Goal: Communication & Community: Connect with others

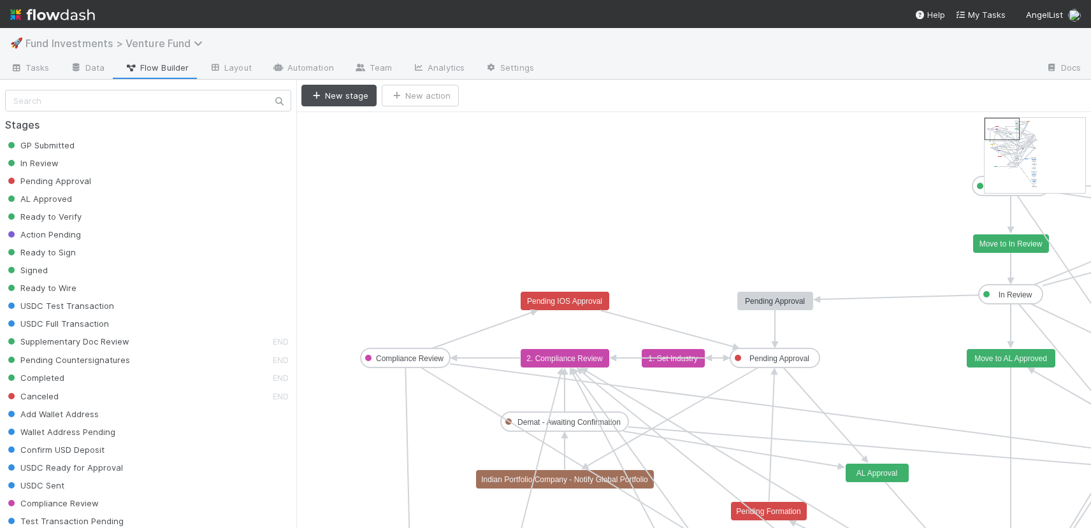
click at [168, 39] on span "Fund Investments > Venture Fund" at bounding box center [117, 43] width 184 height 13
type input "over pro"
click at [113, 48] on span "Fund Investments > Venture Fund" at bounding box center [117, 43] width 184 height 13
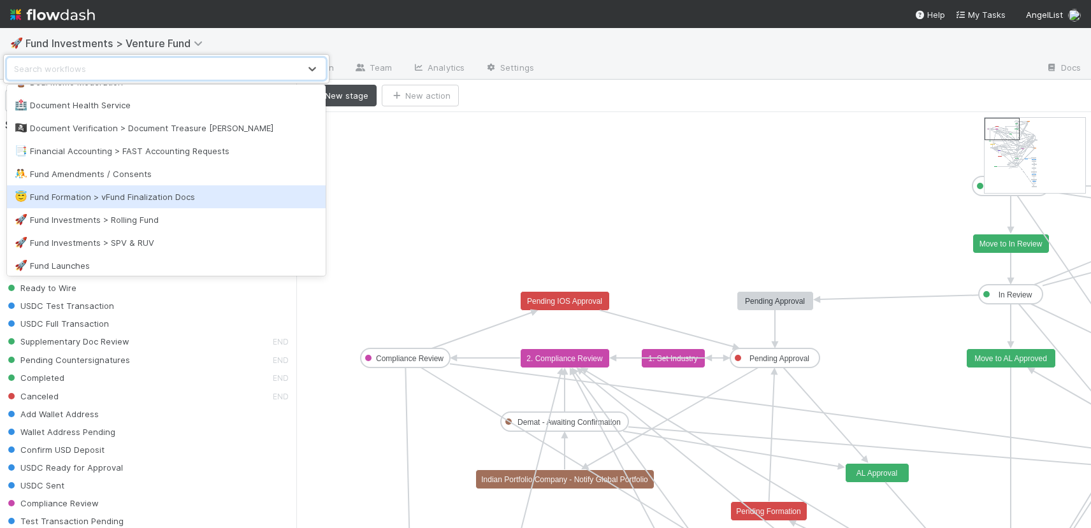
scroll to position [744, 0]
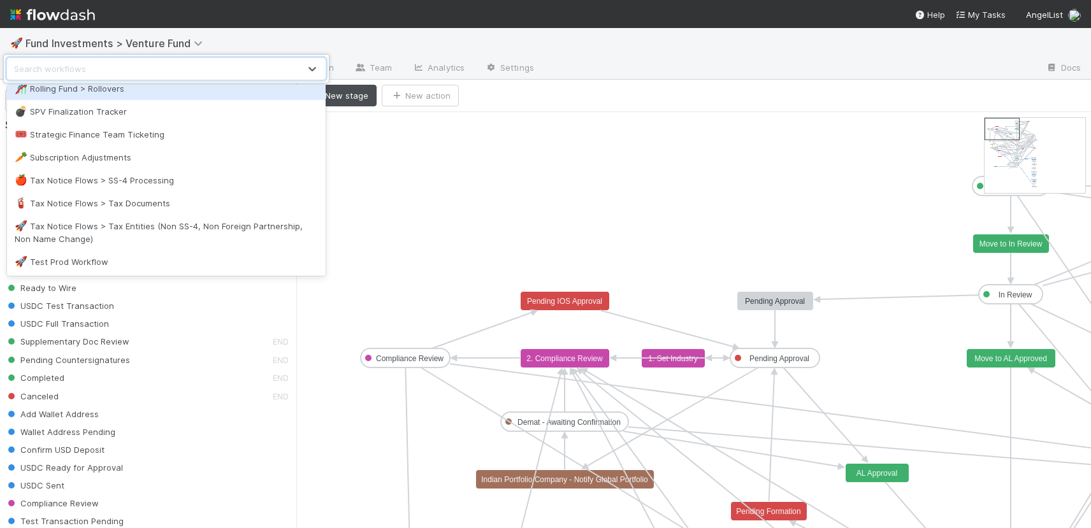
click at [11, 18] on div "option Rolling Fund > Rollovers focused, 33 of 40. 40 results available. Use Up…" at bounding box center [545, 264] width 1091 height 528
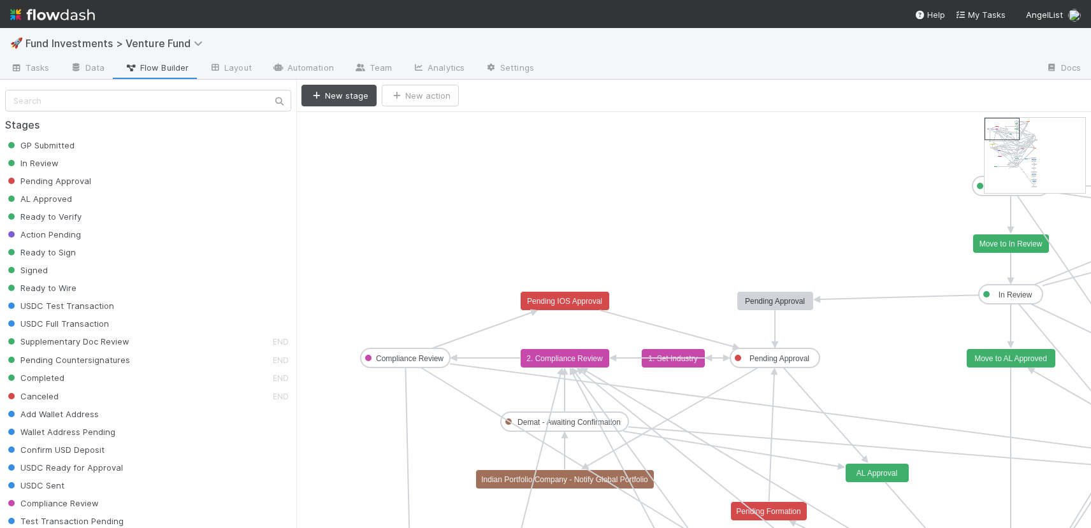
click at [11, 18] on img at bounding box center [52, 15] width 85 height 22
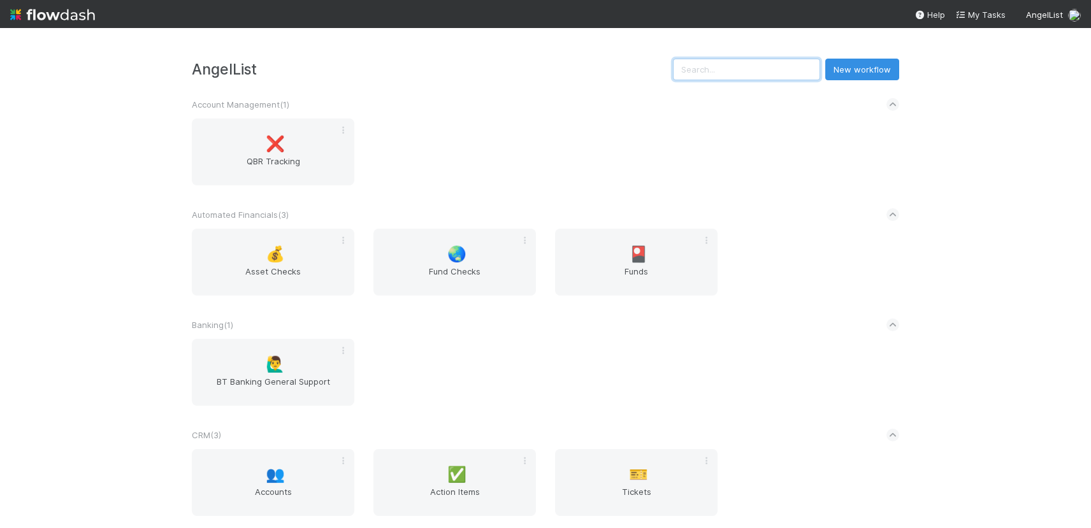
click at [768, 68] on input "text" at bounding box center [746, 70] width 147 height 22
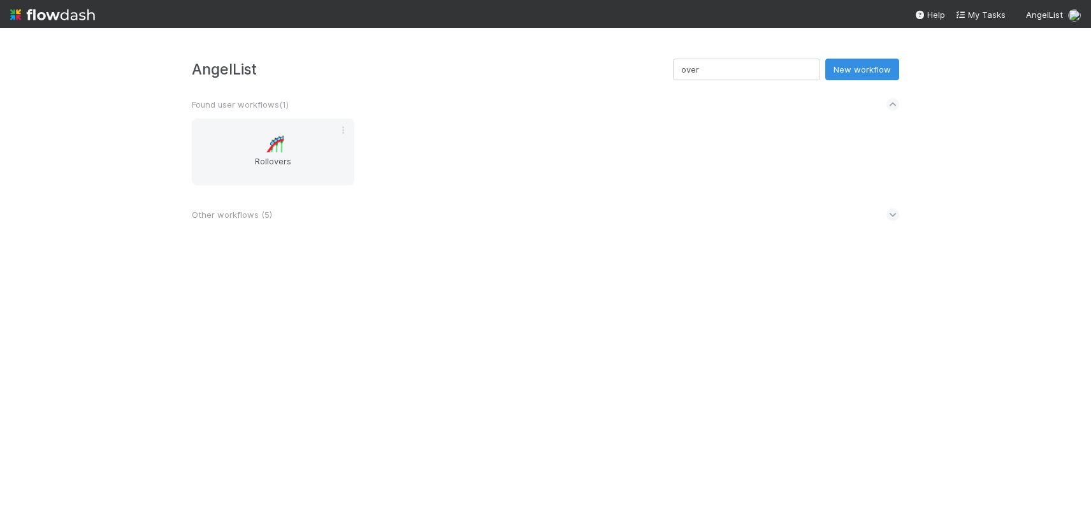
click at [247, 220] on span "Other workflows ( 5 )" at bounding box center [232, 214] width 80 height 13
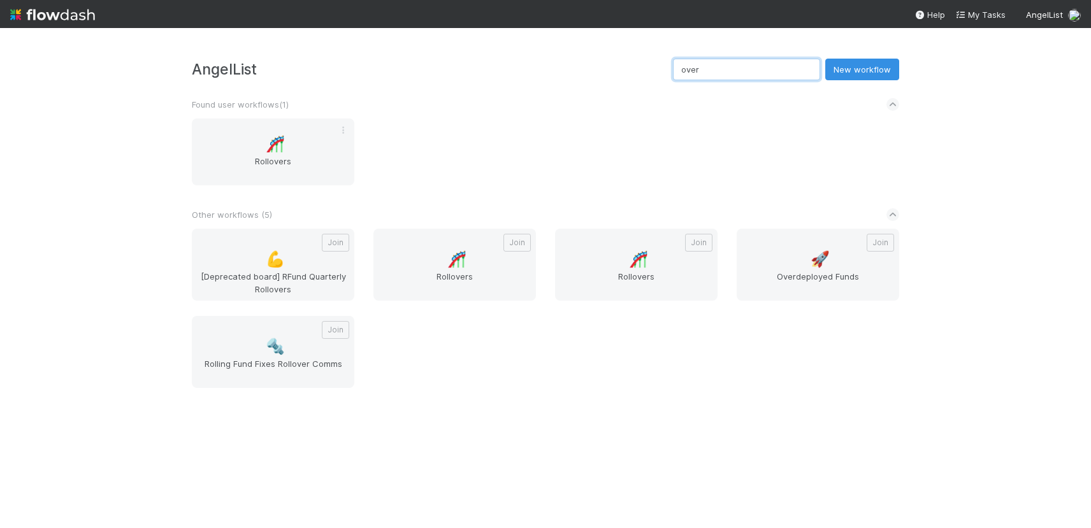
click at [737, 72] on input "over" at bounding box center [746, 70] width 147 height 22
drag, startPoint x: 772, startPoint y: 64, endPoint x: 779, endPoint y: 74, distance: 11.9
click at [772, 64] on input "language" at bounding box center [746, 70] width 147 height 22
click at [772, 69] on input "languag" at bounding box center [746, 70] width 147 height 22
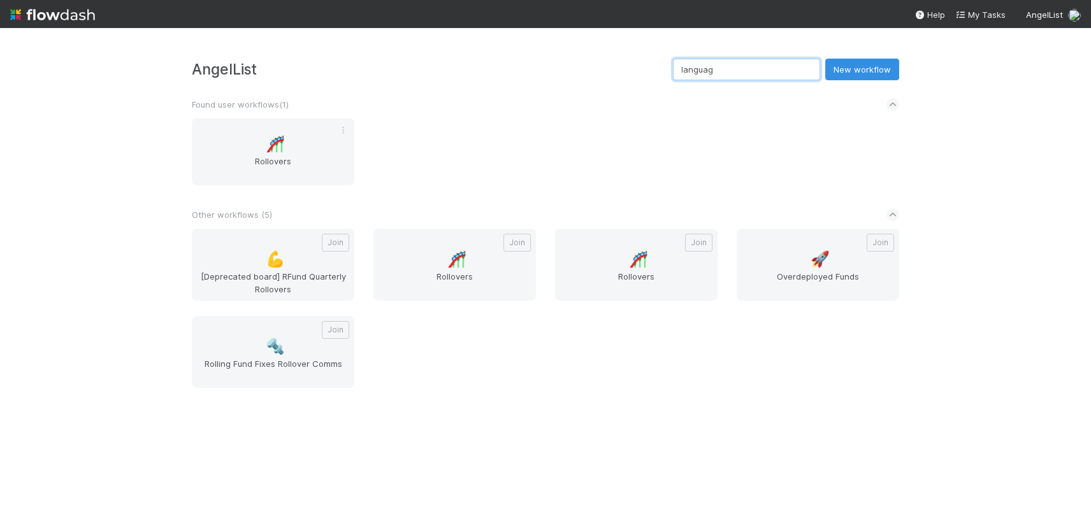
click at [772, 69] on input "languag" at bounding box center [746, 70] width 147 height 22
type input "languag"
click at [888, 229] on div "Join 💪 [Deprecated board] RFund Quarterly Rollovers Join 🎢 Rollovers Join 🎢 Rol…" at bounding box center [545, 316] width 726 height 175
click at [774, 96] on div "Found user workflows ( 1 )" at bounding box center [545, 104] width 707 height 28
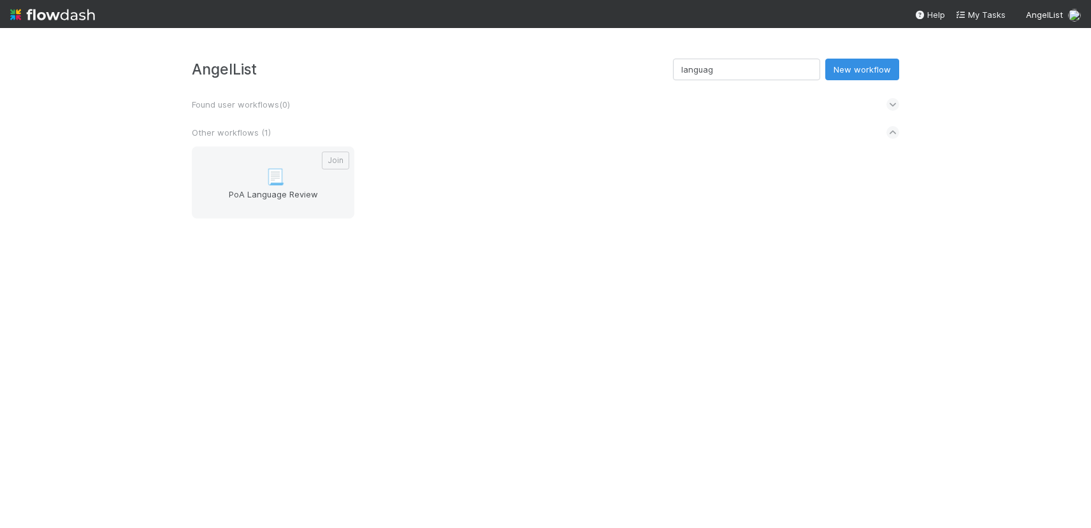
click at [779, 74] on input "languag" at bounding box center [746, 70] width 147 height 22
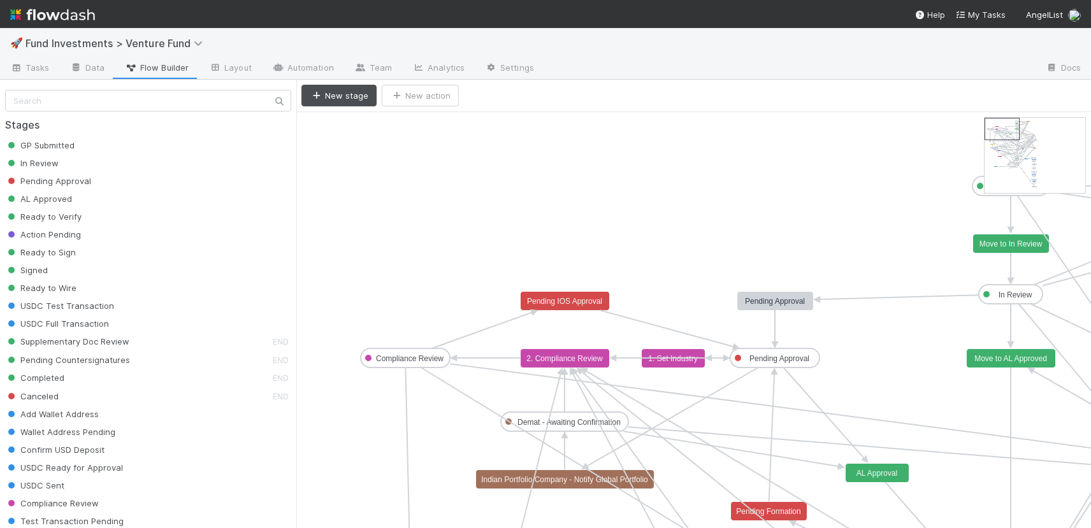
click at [25, 13] on img at bounding box center [52, 15] width 85 height 22
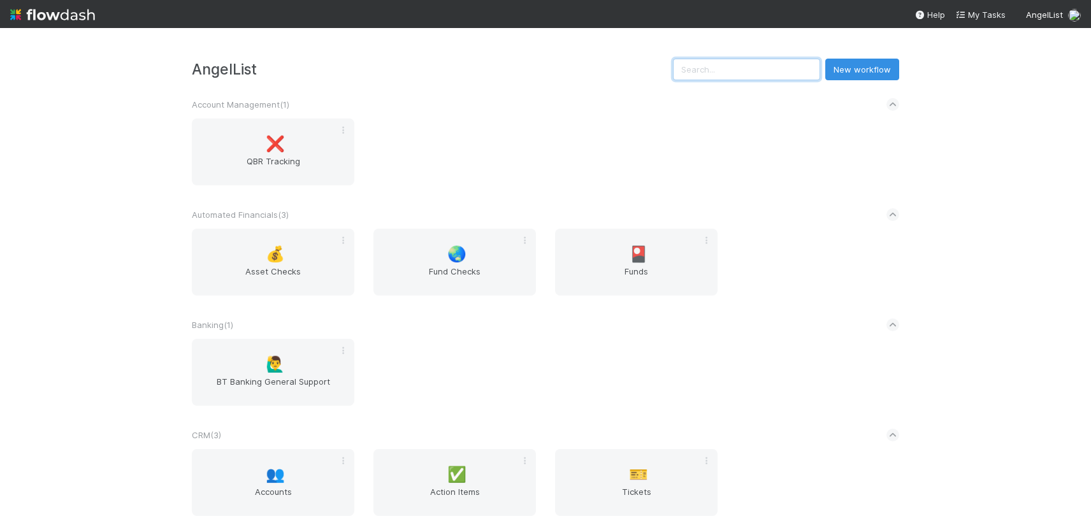
click at [783, 70] on input "text" at bounding box center [746, 70] width 147 height 22
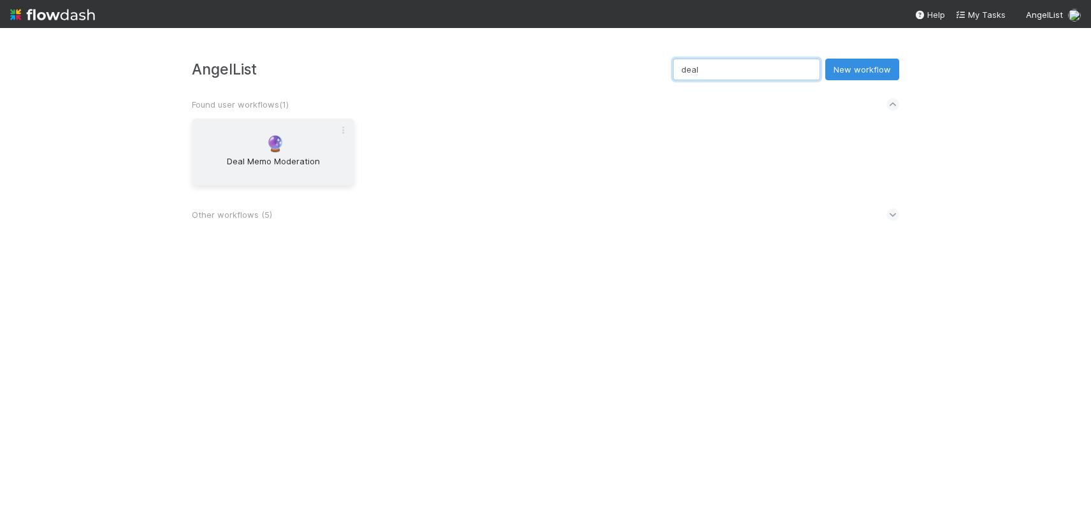
type input "deal"
click at [300, 152] on div "🔮 Deal Memo Moderation" at bounding box center [273, 152] width 163 height 67
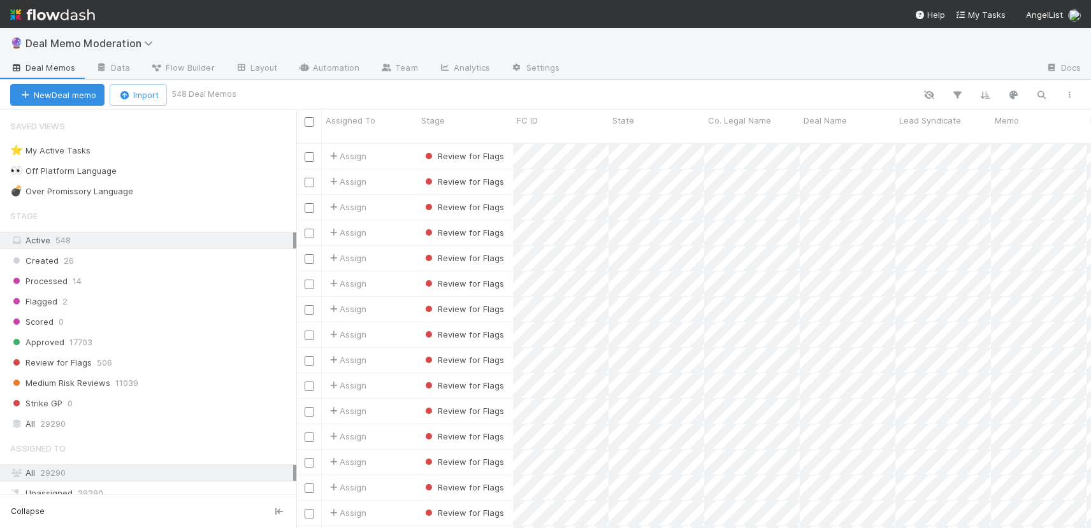
scroll to position [386, 785]
click at [176, 78] on link "Flow Builder" at bounding box center [182, 69] width 84 height 20
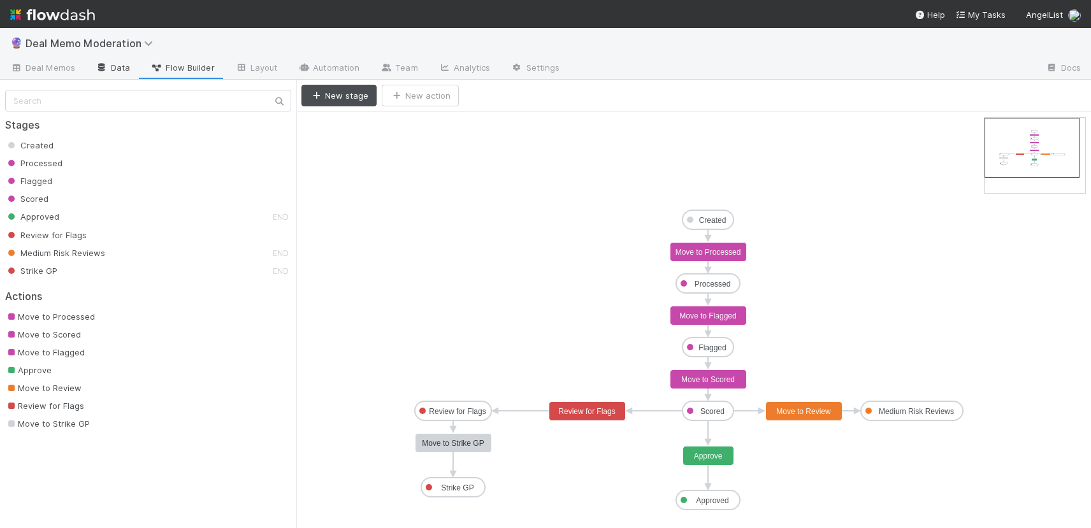
click at [100, 64] on icon at bounding box center [102, 68] width 13 height 8
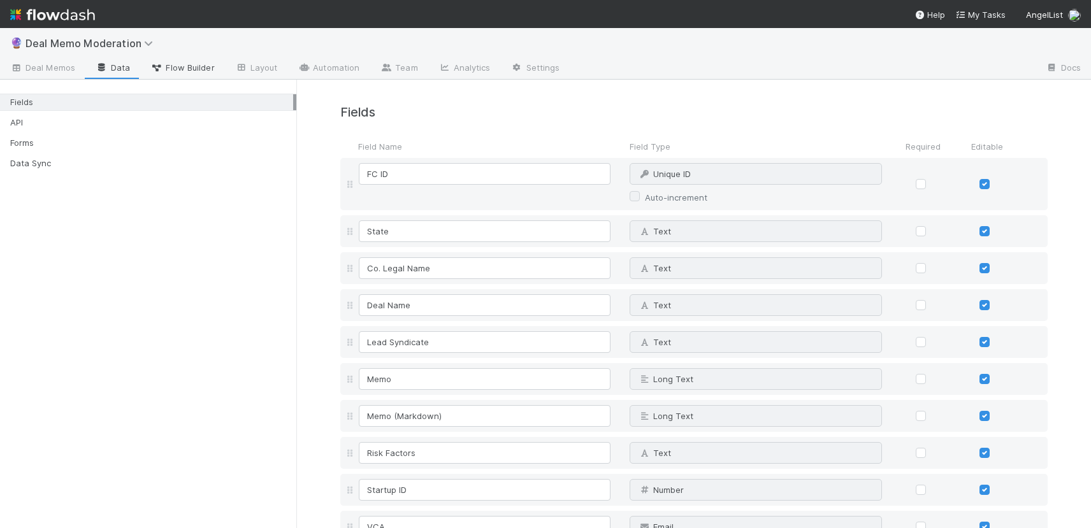
click at [187, 73] on span "Flow Builder" at bounding box center [182, 67] width 64 height 13
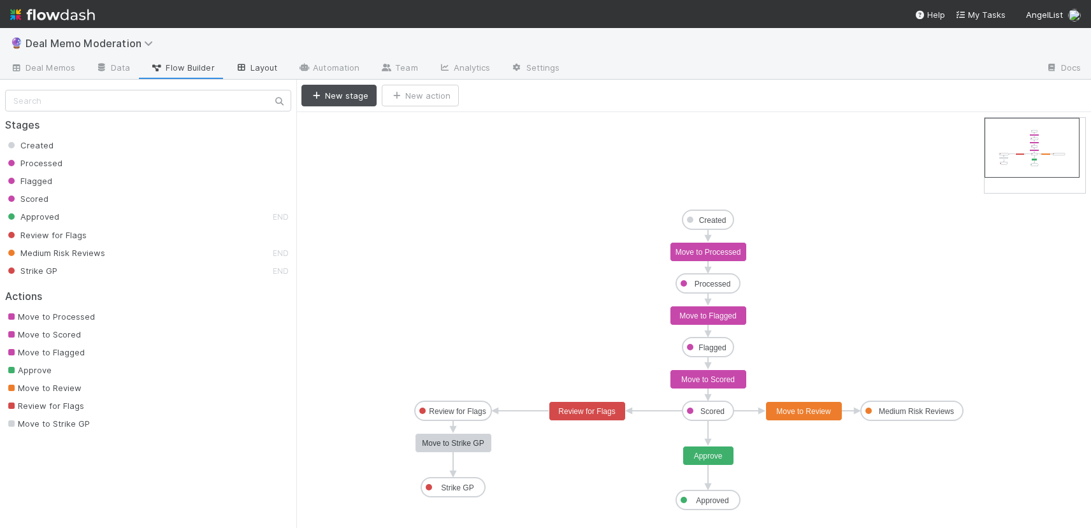
click at [270, 63] on link "Layout" at bounding box center [256, 69] width 63 height 20
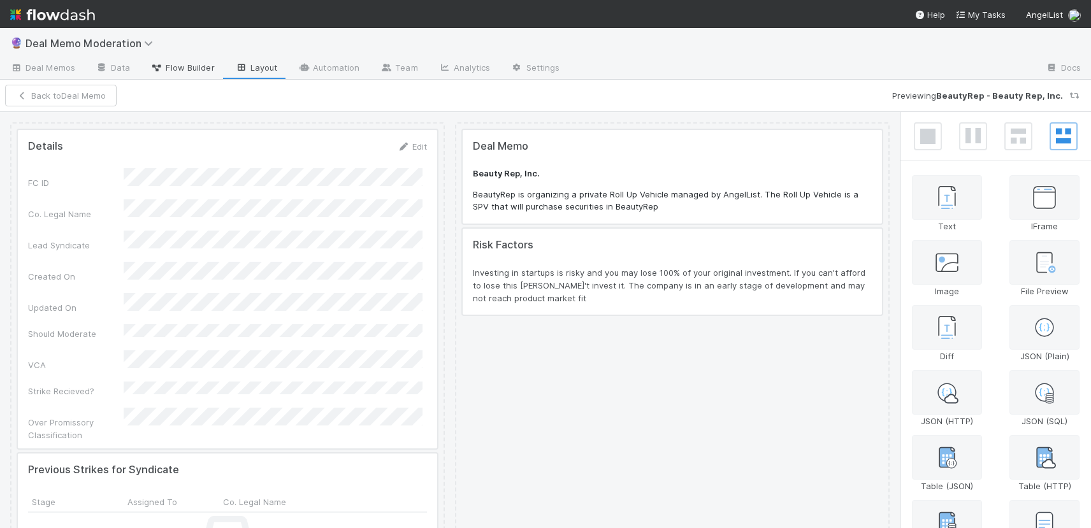
click at [163, 69] on span "Flow Builder" at bounding box center [182, 67] width 64 height 13
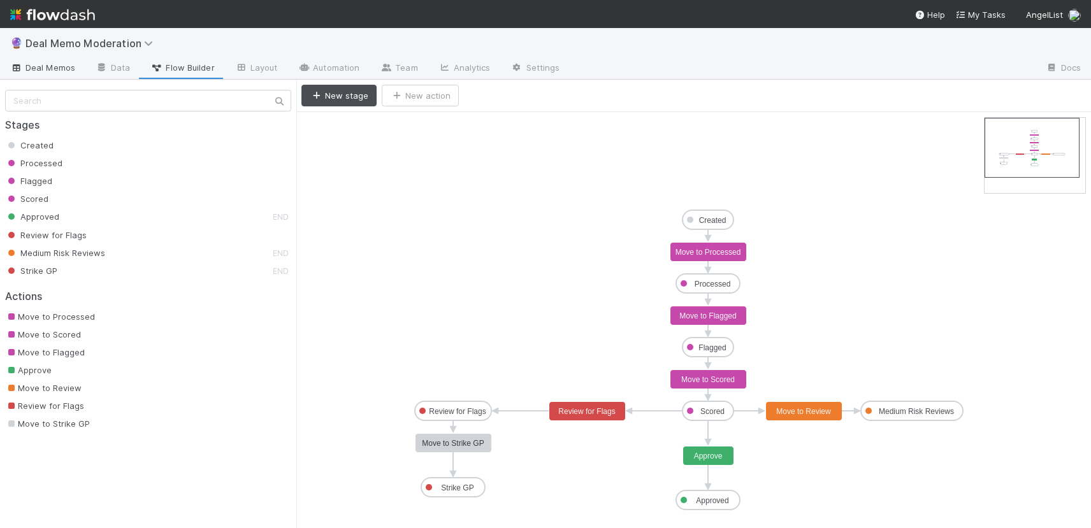
click at [58, 62] on span "Deal Memos" at bounding box center [42, 67] width 65 height 13
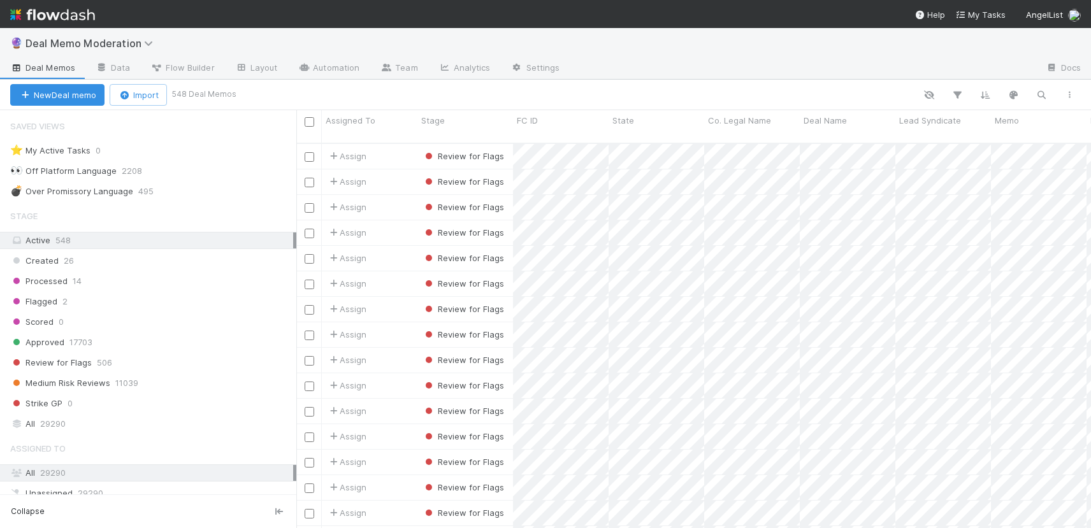
scroll to position [11, 0]
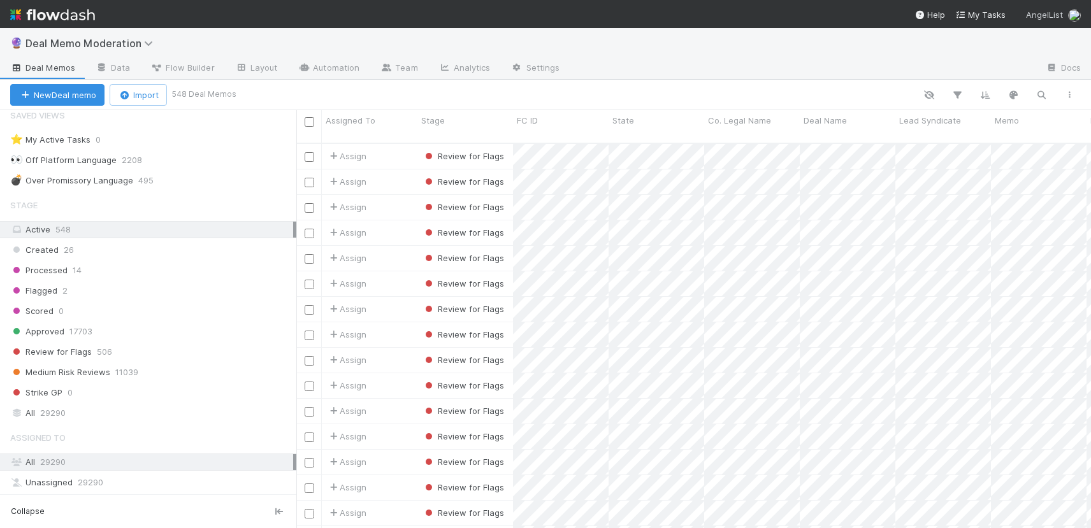
click at [1036, 15] on span "AngelList" at bounding box center [1044, 15] width 37 height 10
click at [157, 42] on div "👋 Hey [PERSON_NAME] [PERSON_NAME] ’s Workspace Workspace settings Create worksp…" at bounding box center [545, 264] width 1091 height 528
click at [141, 42] on span "Deal Memo Moderation" at bounding box center [92, 43] width 134 height 13
click at [141, 42] on div "Search workflows" at bounding box center [545, 264] width 1091 height 528
click at [387, 66] on icon at bounding box center [386, 68] width 13 height 8
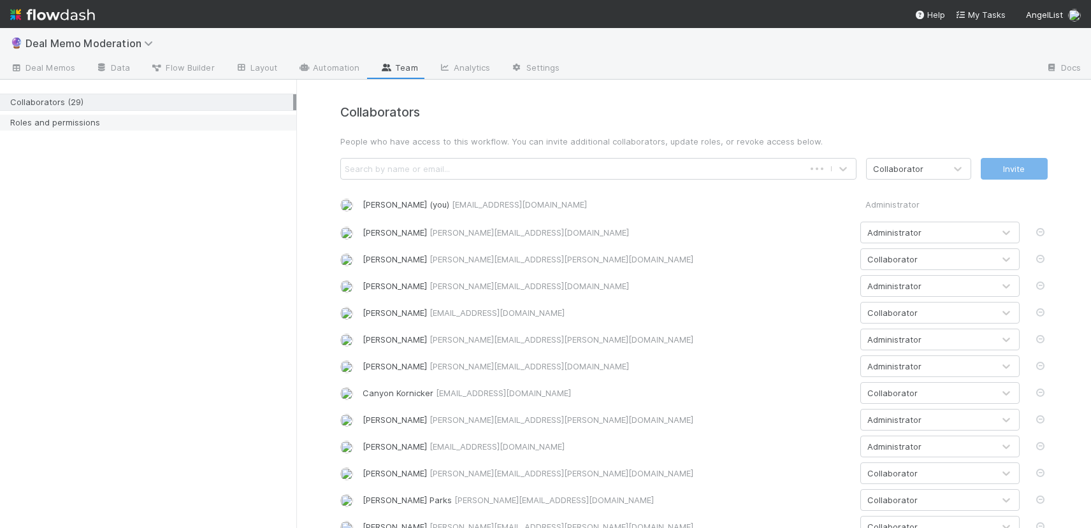
click at [147, 115] on div "Roles and permissions" at bounding box center [151, 123] width 283 height 16
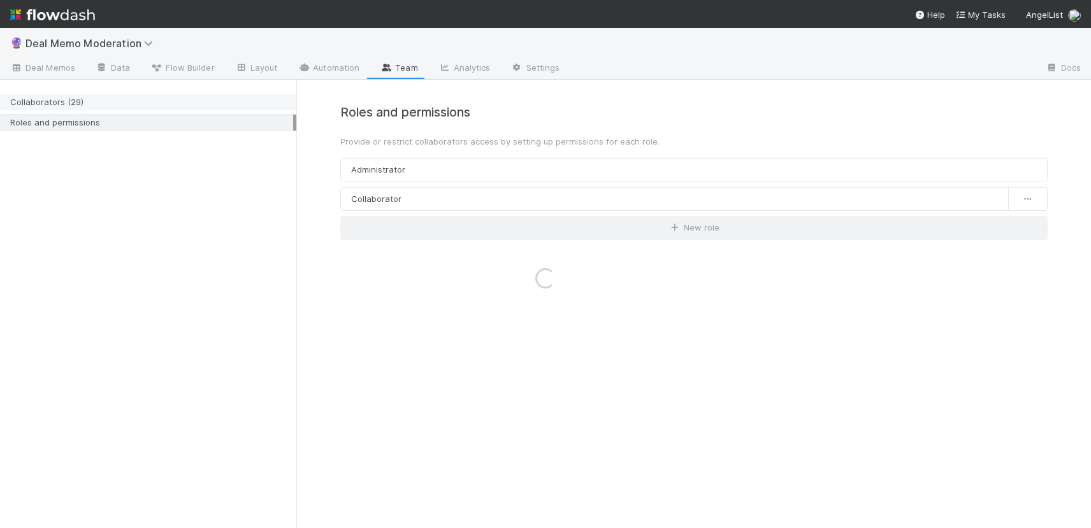
click at [149, 105] on div "Collaborators (29)" at bounding box center [151, 102] width 283 height 16
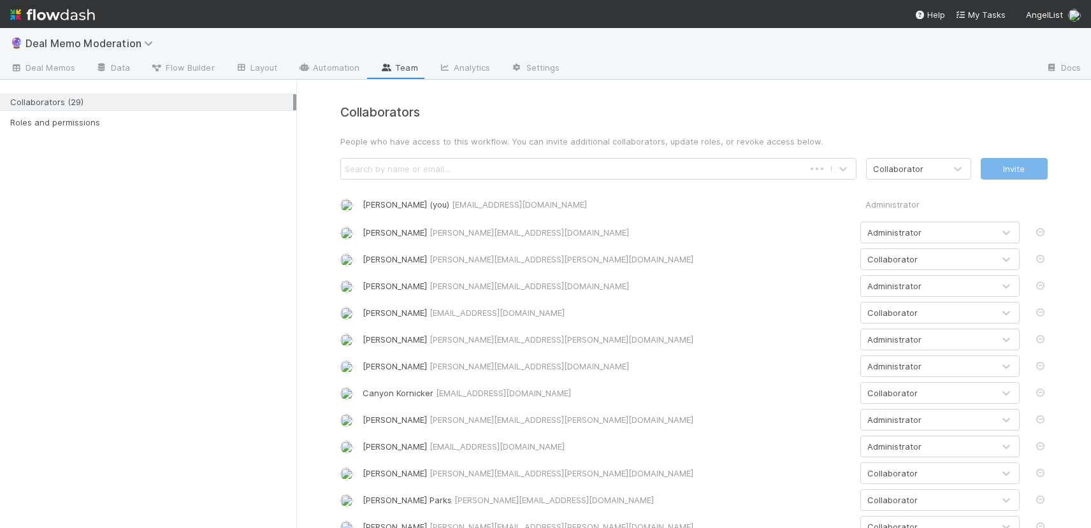
click at [402, 170] on div "Search by name or email..." at bounding box center [397, 169] width 105 height 13
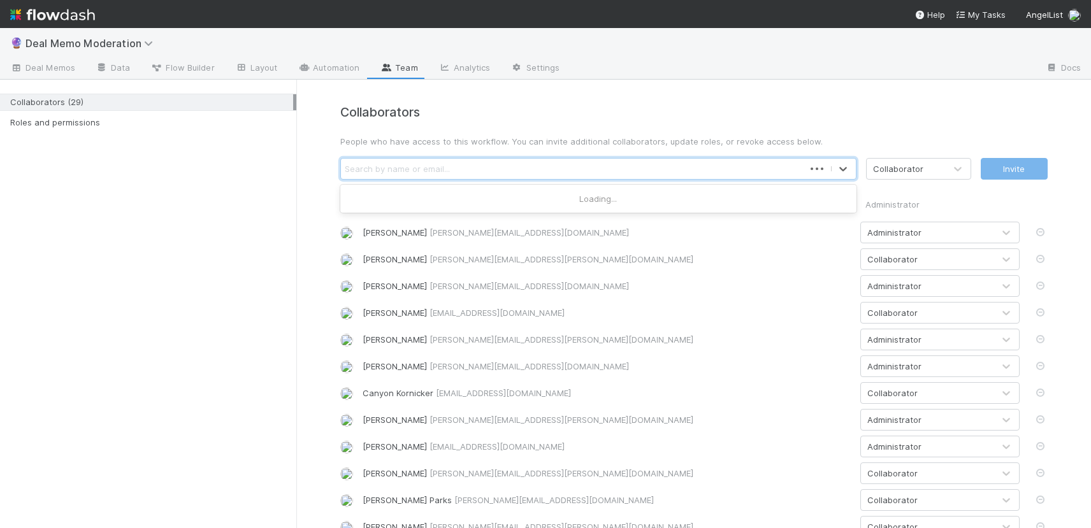
type input "U"
type input "[PERSON_NAME]"
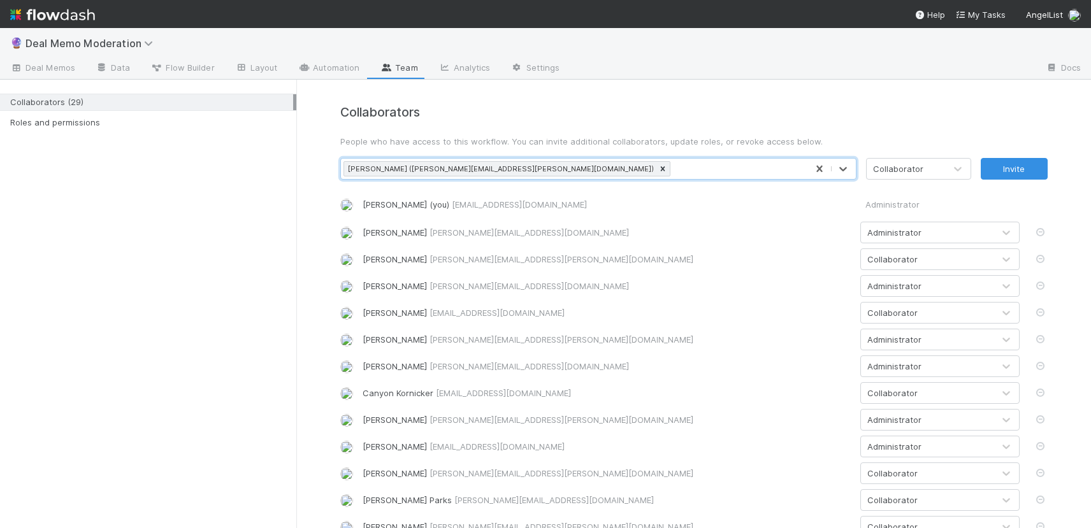
click at [937, 163] on div "Collaborator" at bounding box center [906, 169] width 78 height 20
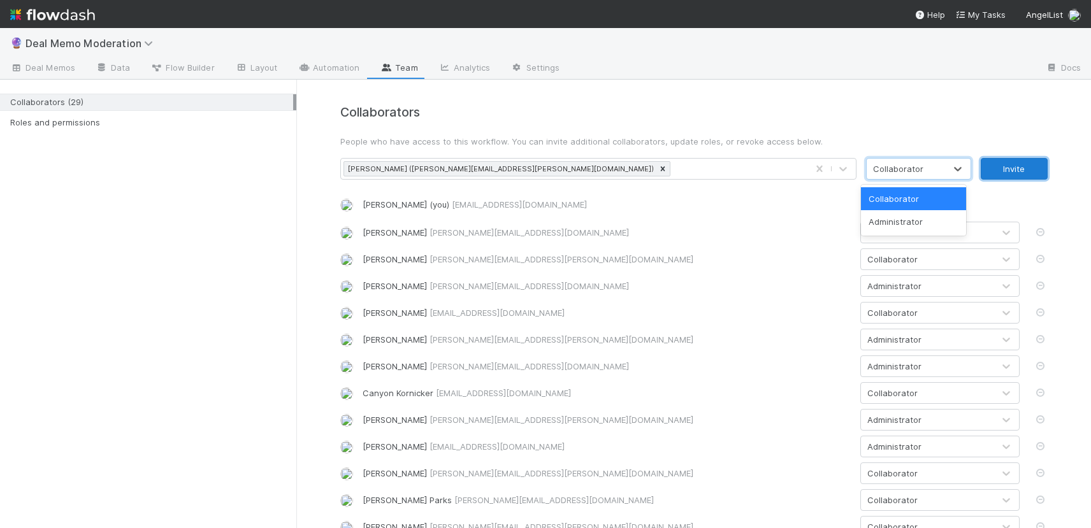
click at [1020, 161] on button "Invite" at bounding box center [1014, 169] width 67 height 22
